Goal: Information Seeking & Learning: Learn about a topic

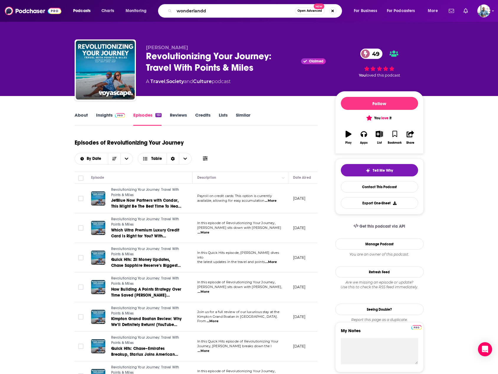
type input "wonderland"
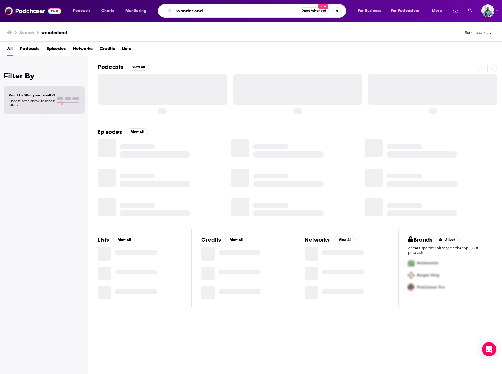
click at [207, 14] on input "wonderland" at bounding box center [236, 10] width 125 height 9
type input "wonderland on points"
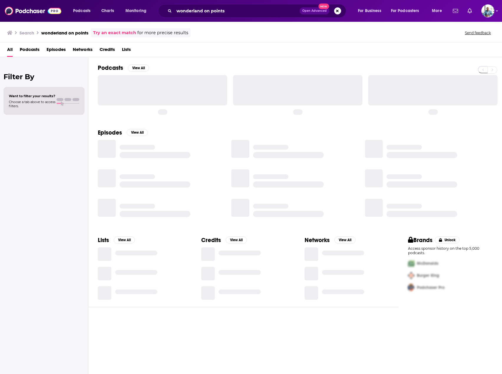
click at [171, 93] on div at bounding box center [162, 90] width 129 height 30
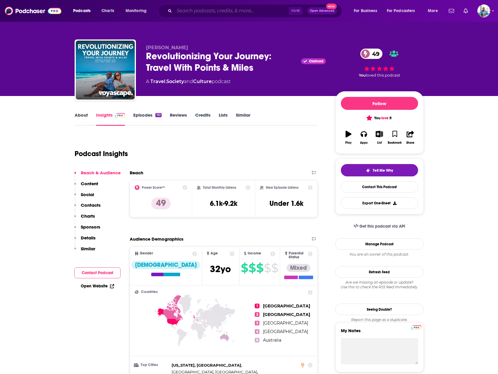
click at [247, 6] on input "Search podcasts, credits, & more..." at bounding box center [231, 10] width 114 height 9
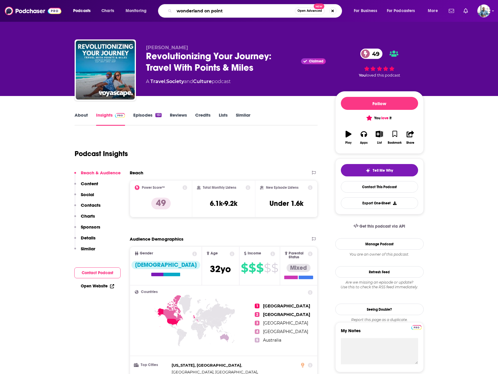
type input "wonderland on points"
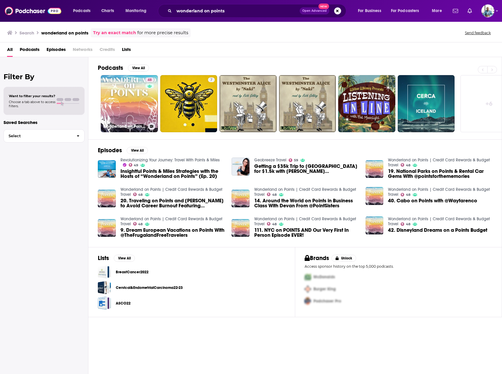
click at [136, 98] on link "48 Wonderland on Points | Credit Card Rewards & Budget Travel" at bounding box center [129, 103] width 57 height 57
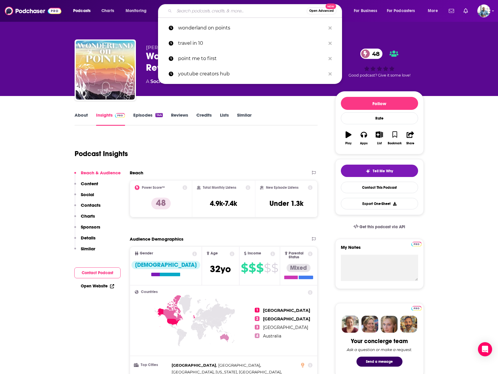
click at [253, 5] on div "Open Advanced New" at bounding box center [250, 11] width 184 height 14
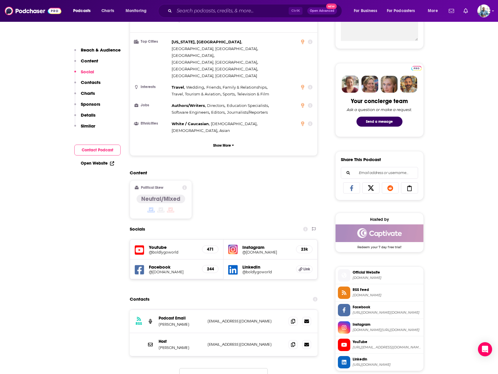
scroll to position [619, 0]
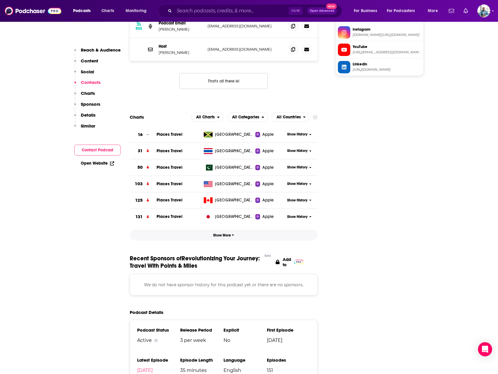
click at [230, 230] on button "Show More" at bounding box center [224, 235] width 188 height 11
